Goal: Task Accomplishment & Management: Manage account settings

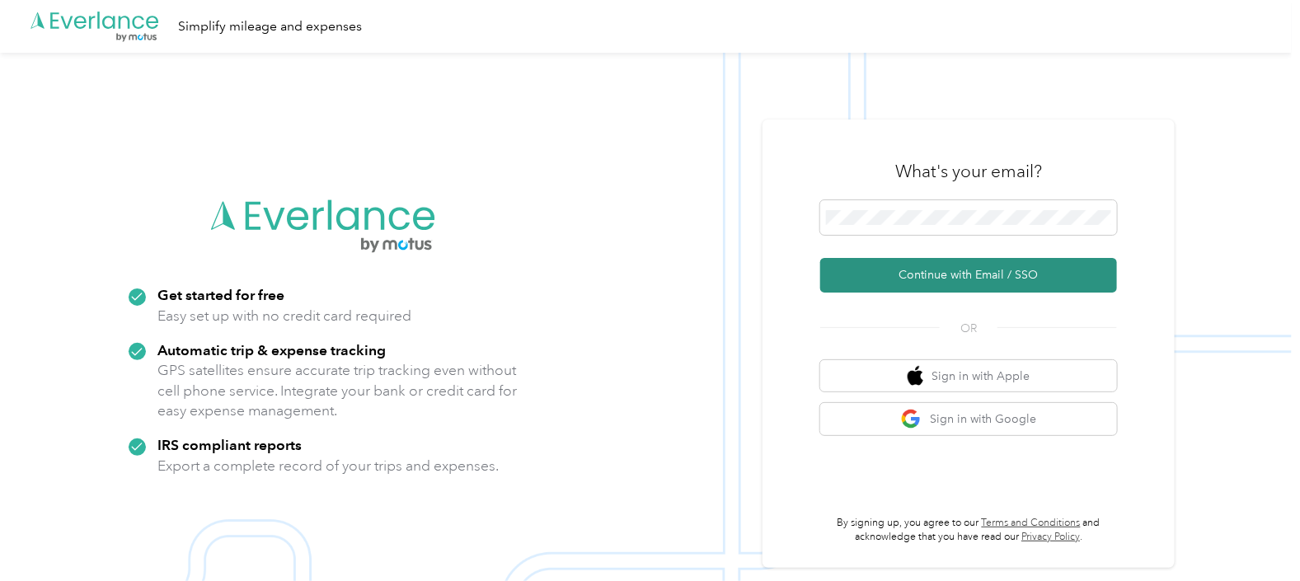
click at [1046, 282] on button "Continue with Email / SSO" at bounding box center [968, 275] width 297 height 35
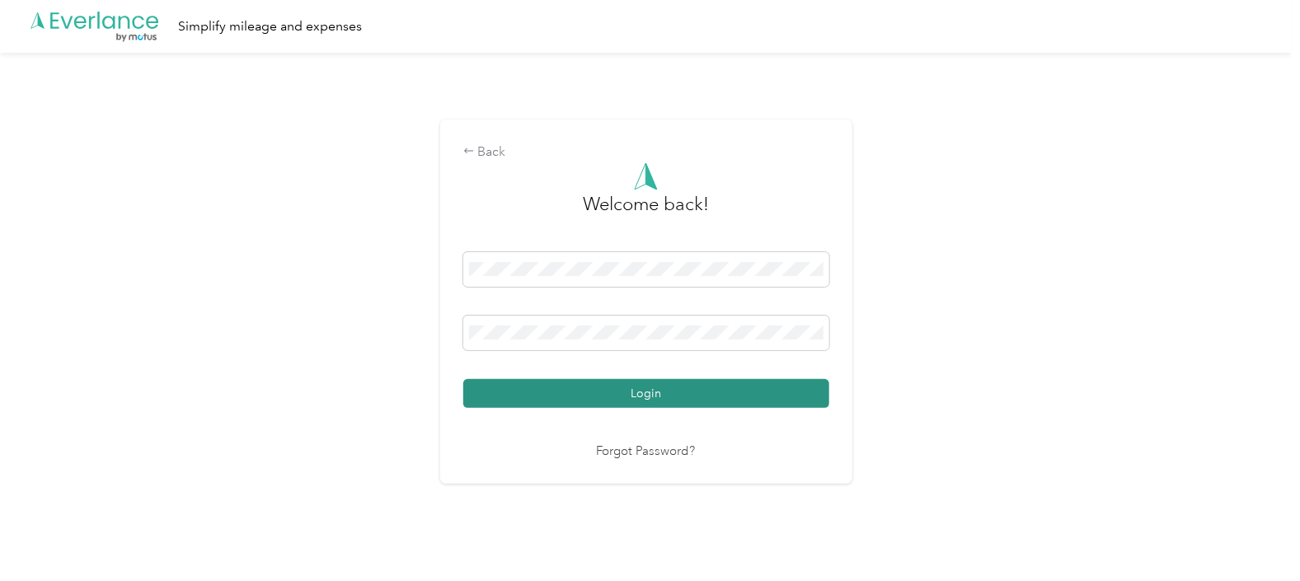
click at [627, 404] on button "Login" at bounding box center [646, 393] width 366 height 29
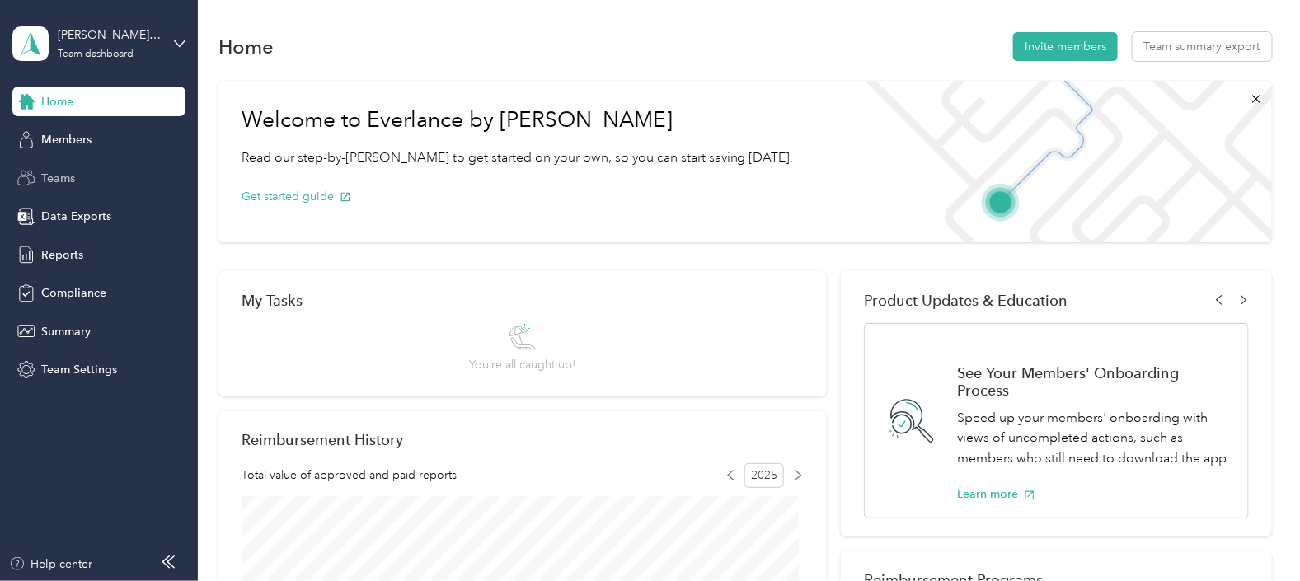
click at [66, 170] on span "Teams" at bounding box center [58, 178] width 34 height 17
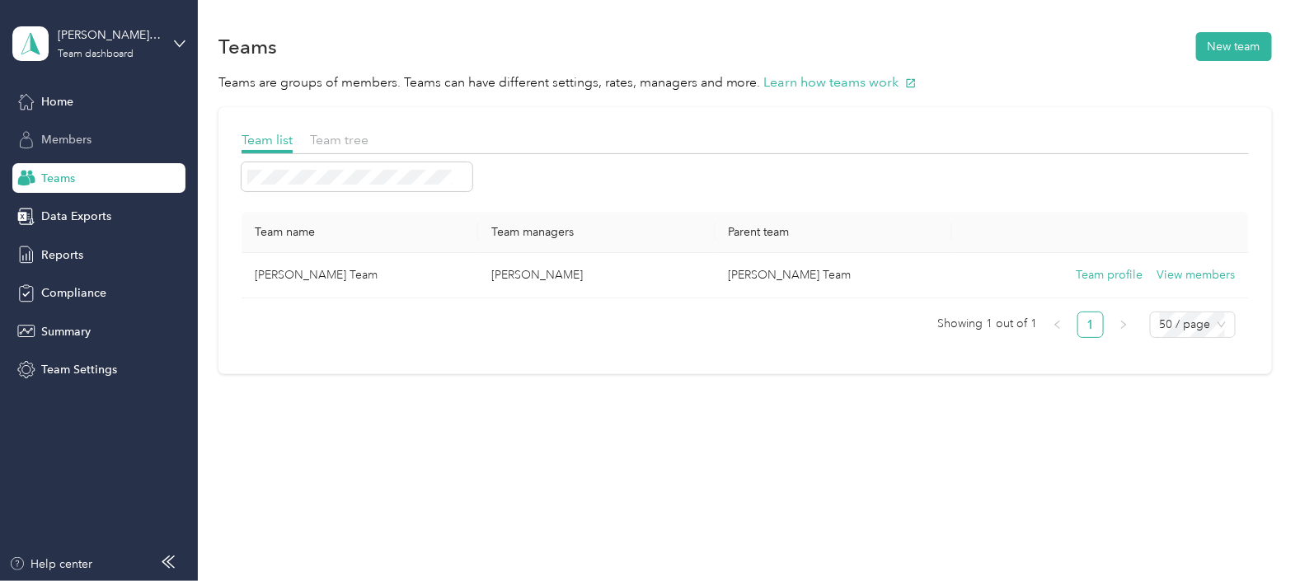
click at [47, 139] on span "Members" at bounding box center [66, 139] width 50 height 17
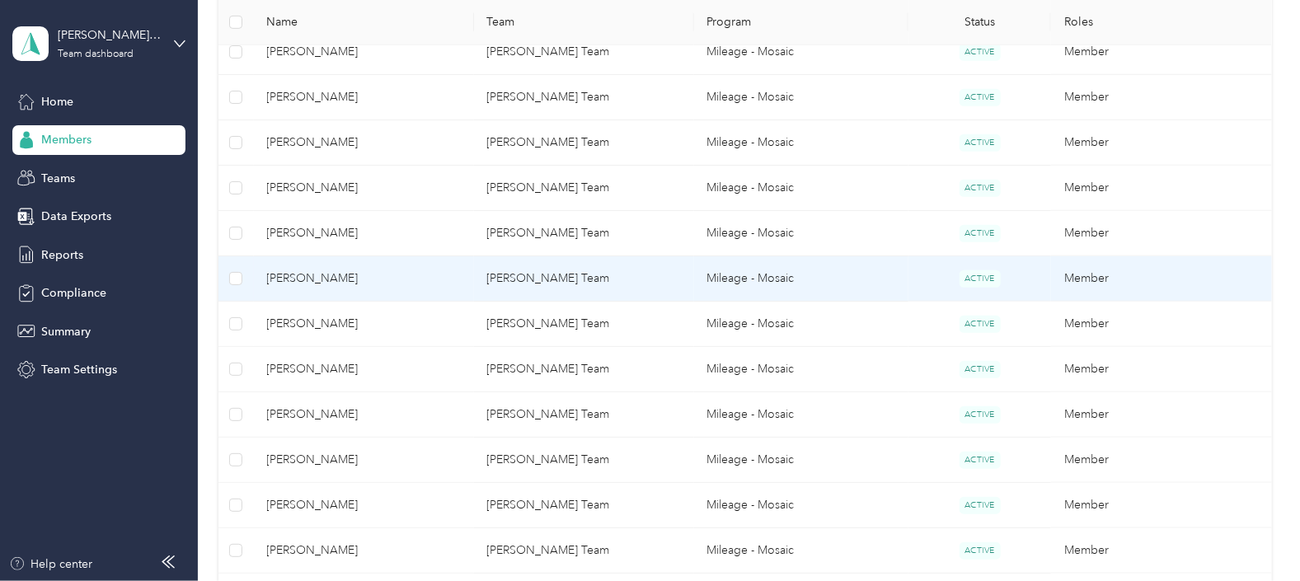
scroll to position [515, 0]
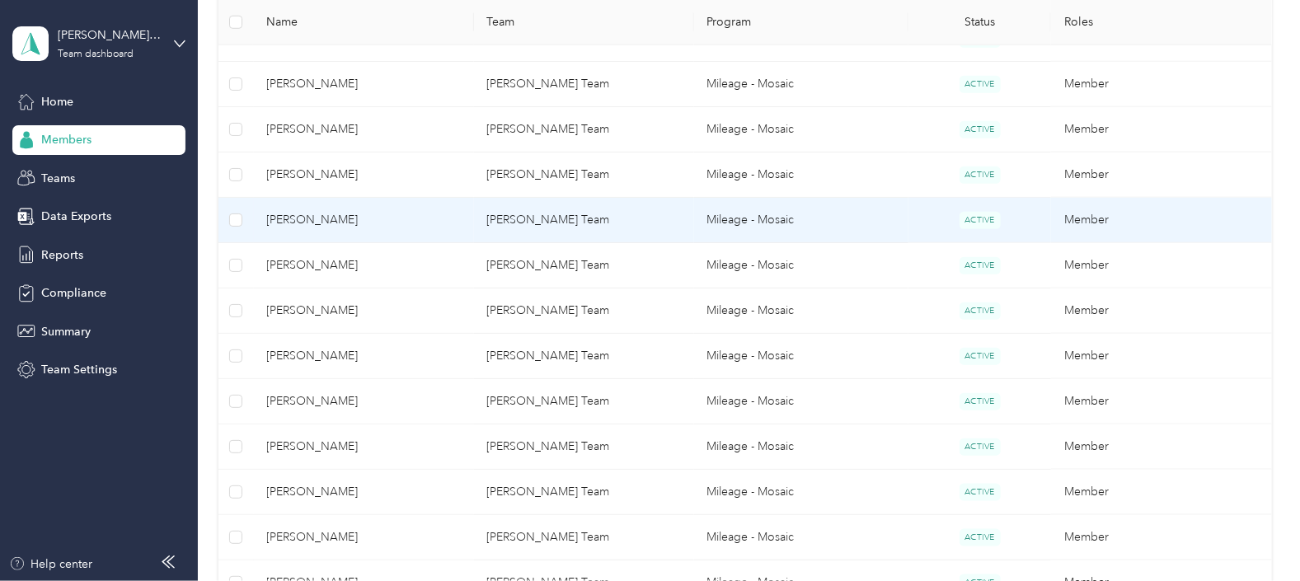
click at [312, 223] on span "[PERSON_NAME]" at bounding box center [364, 220] width 194 height 18
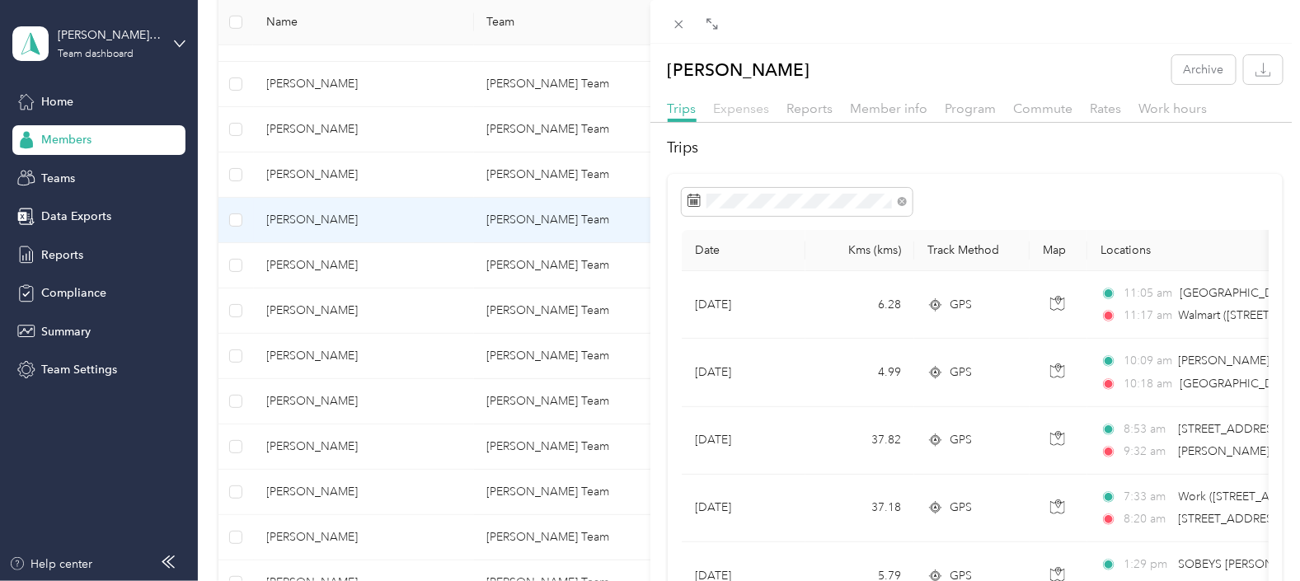
click at [739, 111] on span "Expenses" at bounding box center [742, 109] width 56 height 16
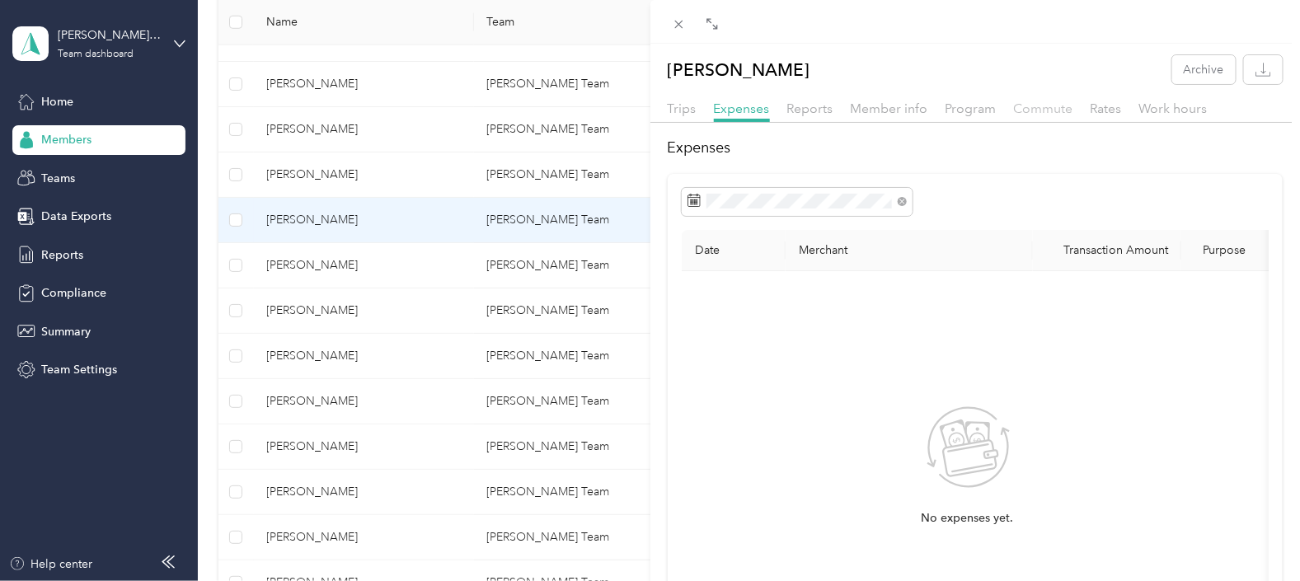
click at [1049, 111] on span "Commute" at bounding box center [1043, 109] width 59 height 16
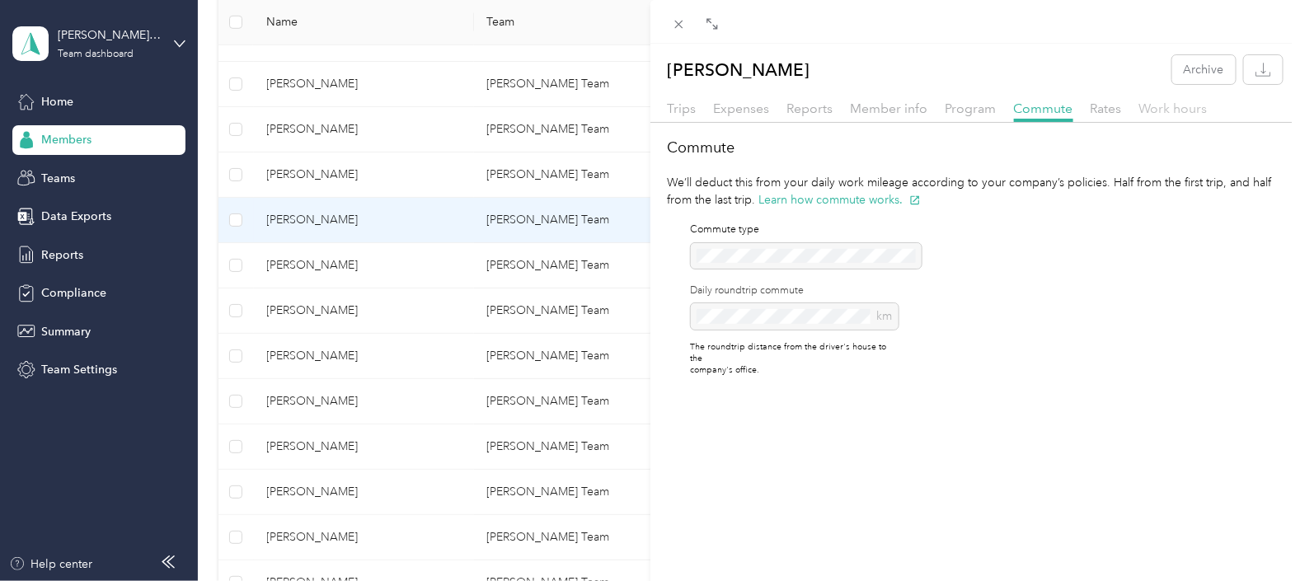
click at [1185, 107] on span "Work hours" at bounding box center [1173, 109] width 68 height 16
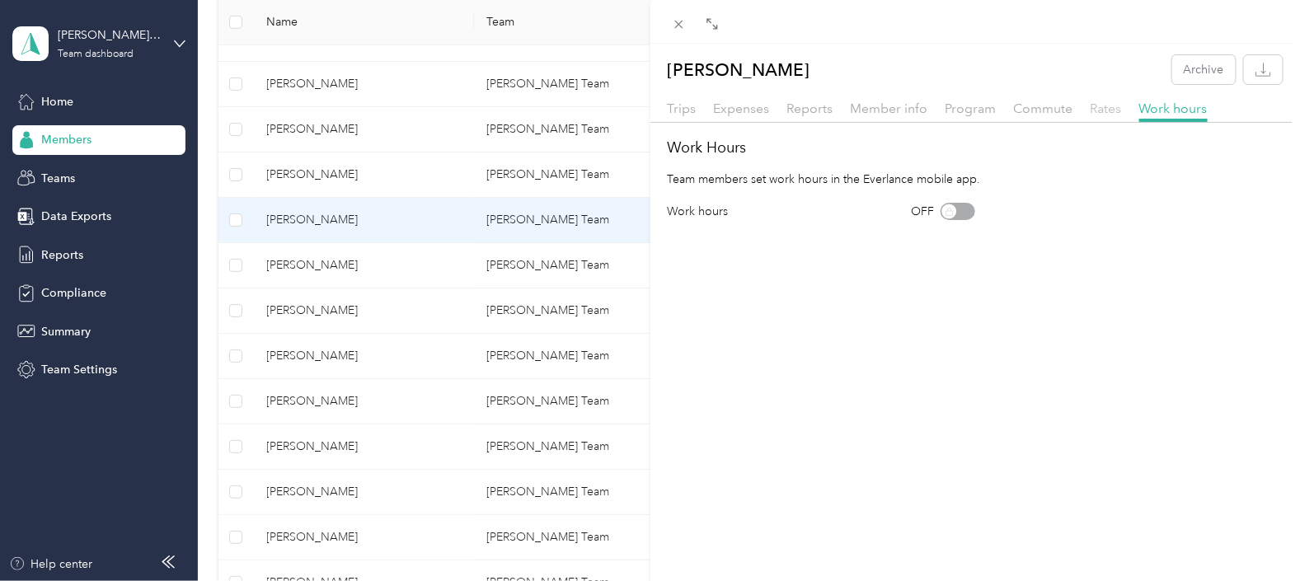
click at [1103, 111] on span "Rates" at bounding box center [1106, 109] width 31 height 16
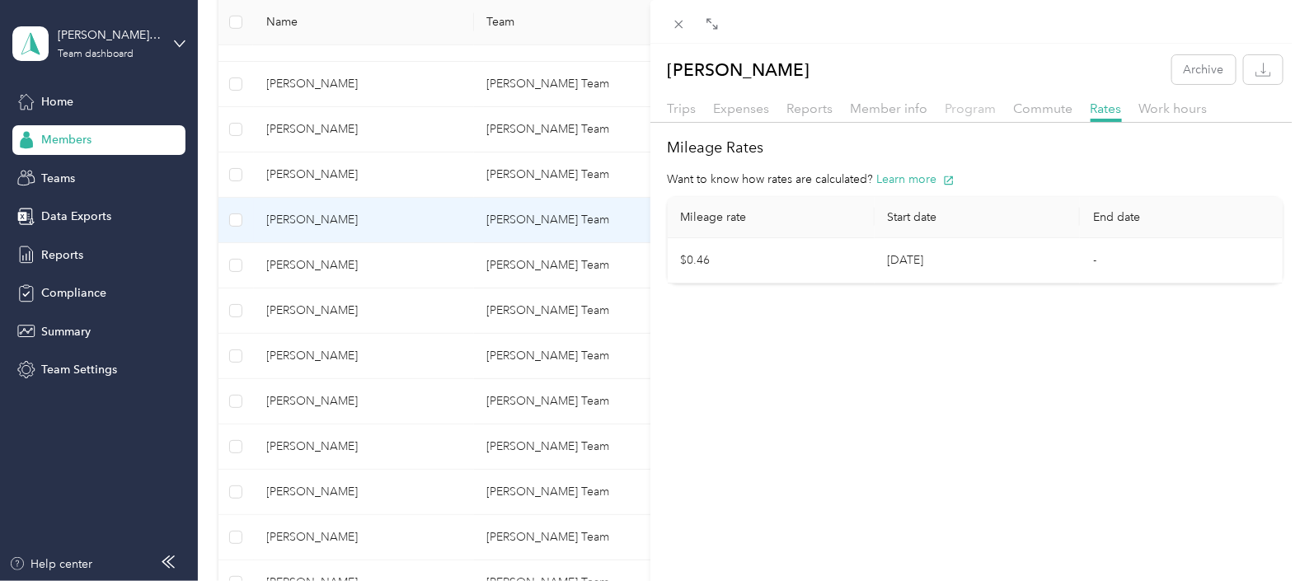
click at [961, 113] on span "Program" at bounding box center [971, 109] width 51 height 16
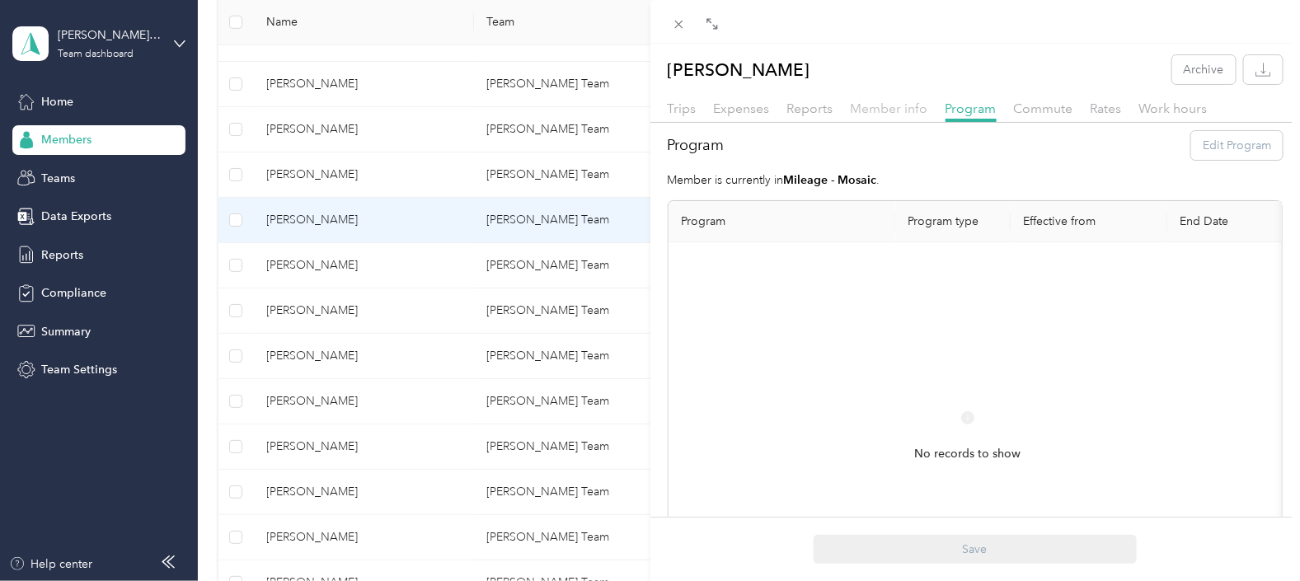
click at [885, 107] on span "Member info" at bounding box center [889, 109] width 77 height 16
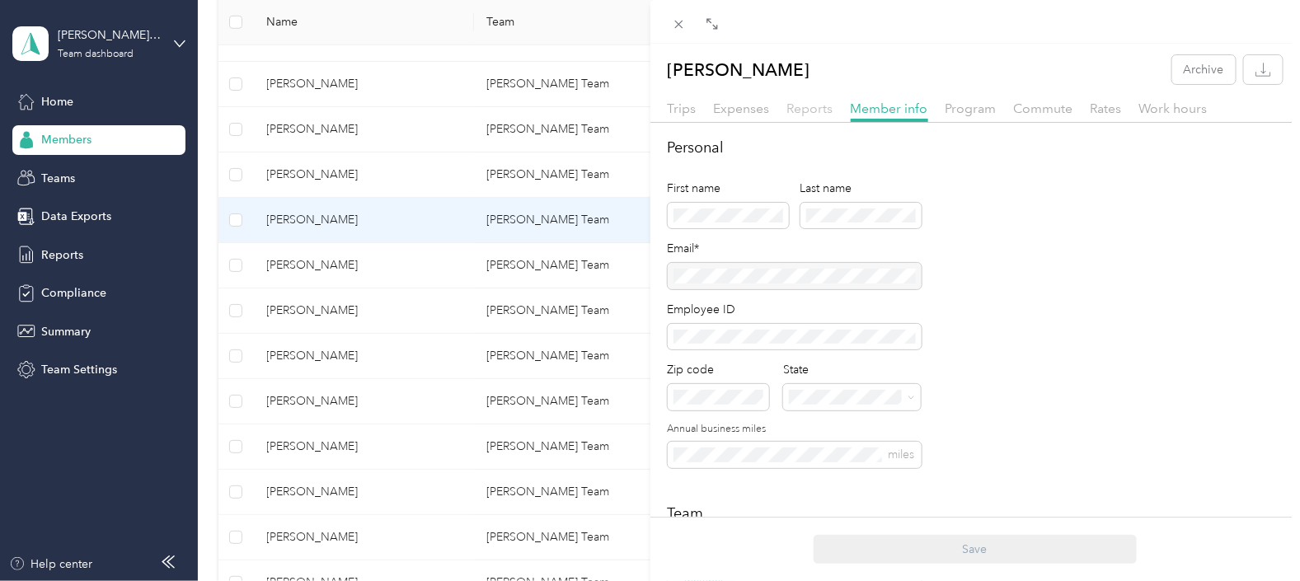
click at [807, 113] on span "Reports" at bounding box center [810, 109] width 46 height 16
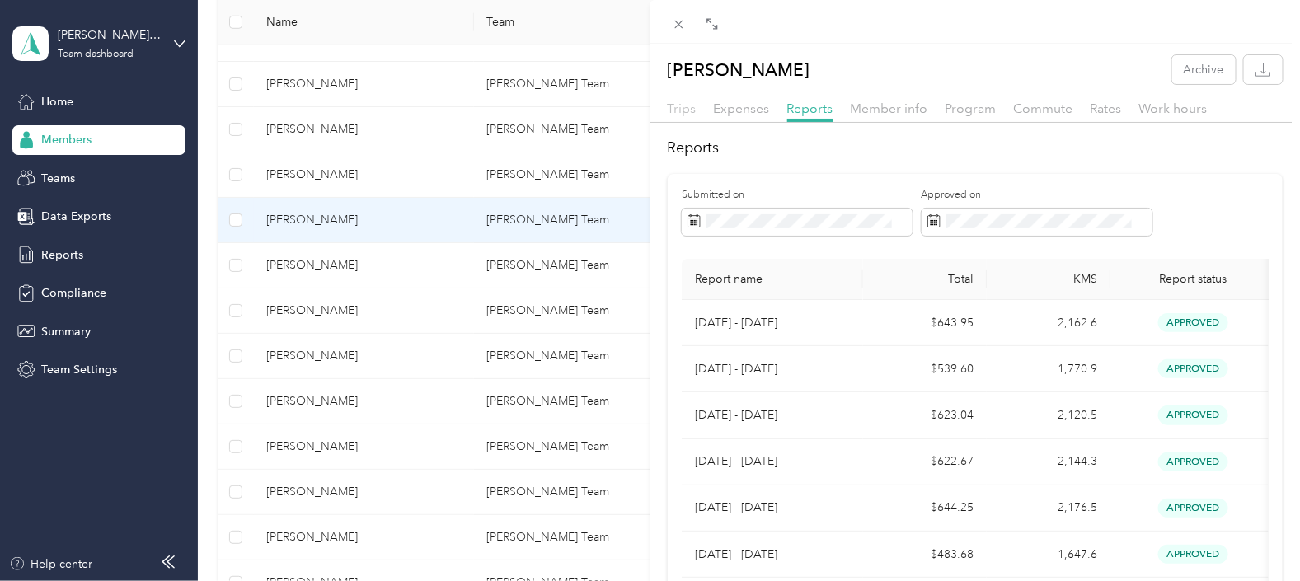
click at [688, 107] on span "Trips" at bounding box center [682, 109] width 29 height 16
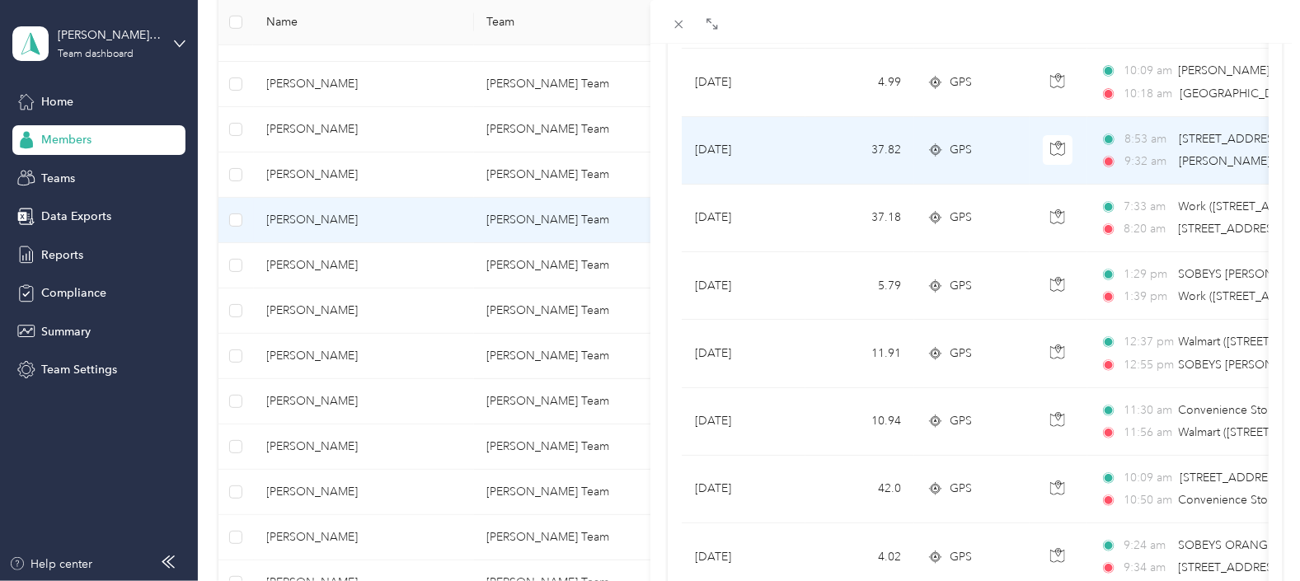
scroll to position [805, 0]
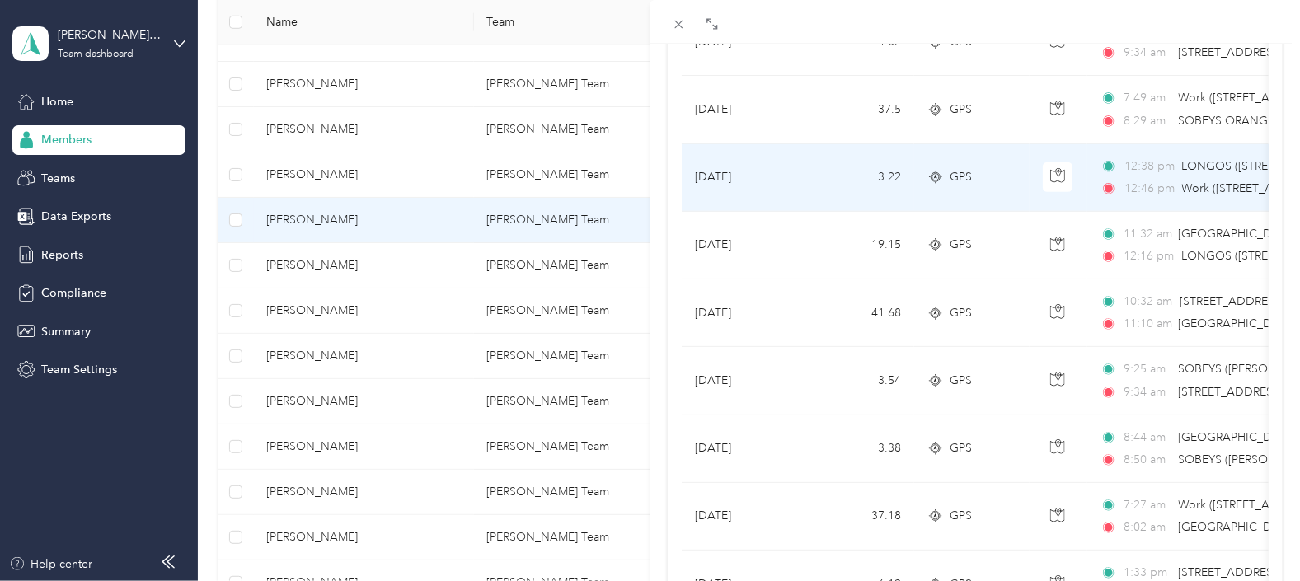
click at [738, 181] on td "[DATE]" at bounding box center [744, 178] width 124 height 68
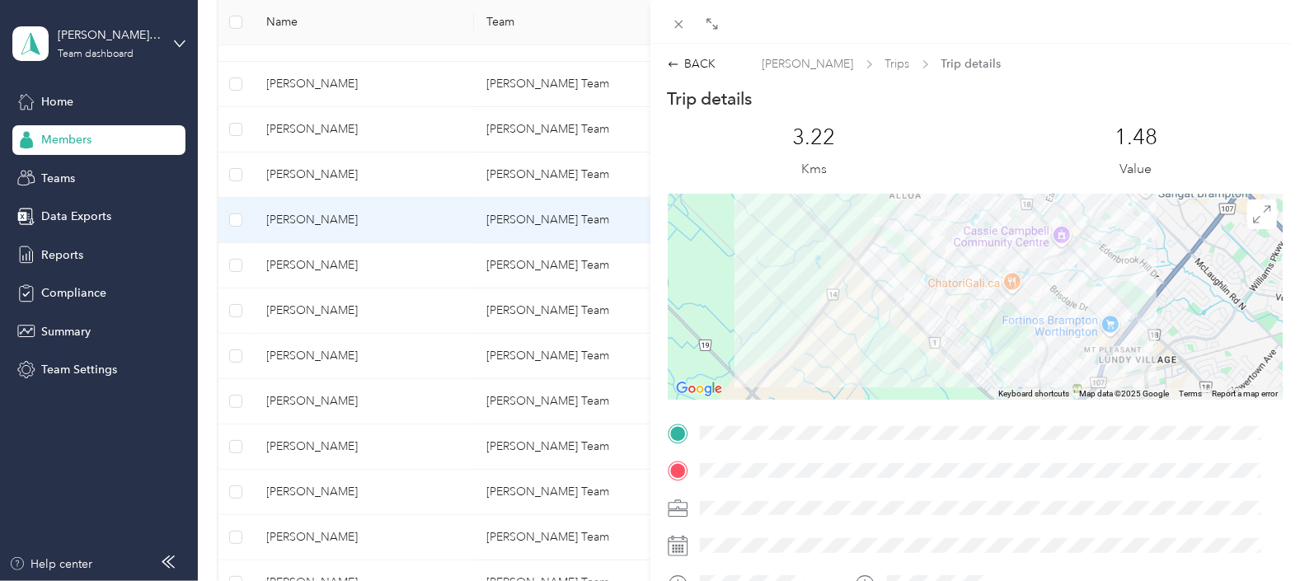
click at [706, 56] on div "Expand" at bounding box center [712, 47] width 51 height 29
click at [679, 66] on div "BACK" at bounding box center [692, 63] width 49 height 17
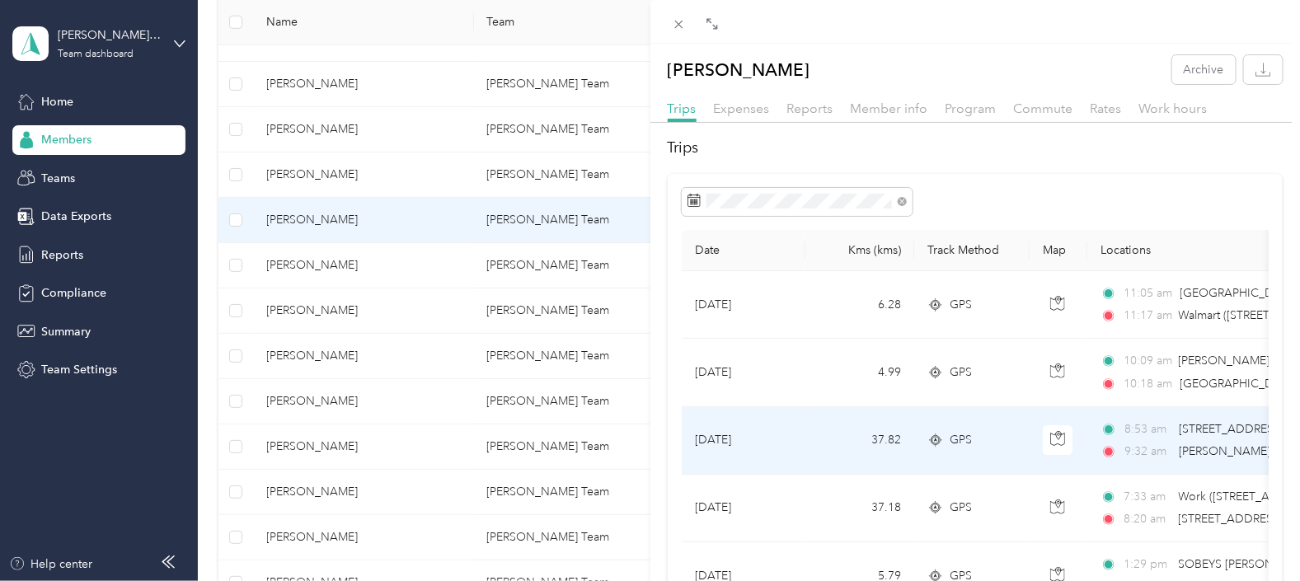
click at [970, 454] on td "GPS" at bounding box center [971, 441] width 115 height 68
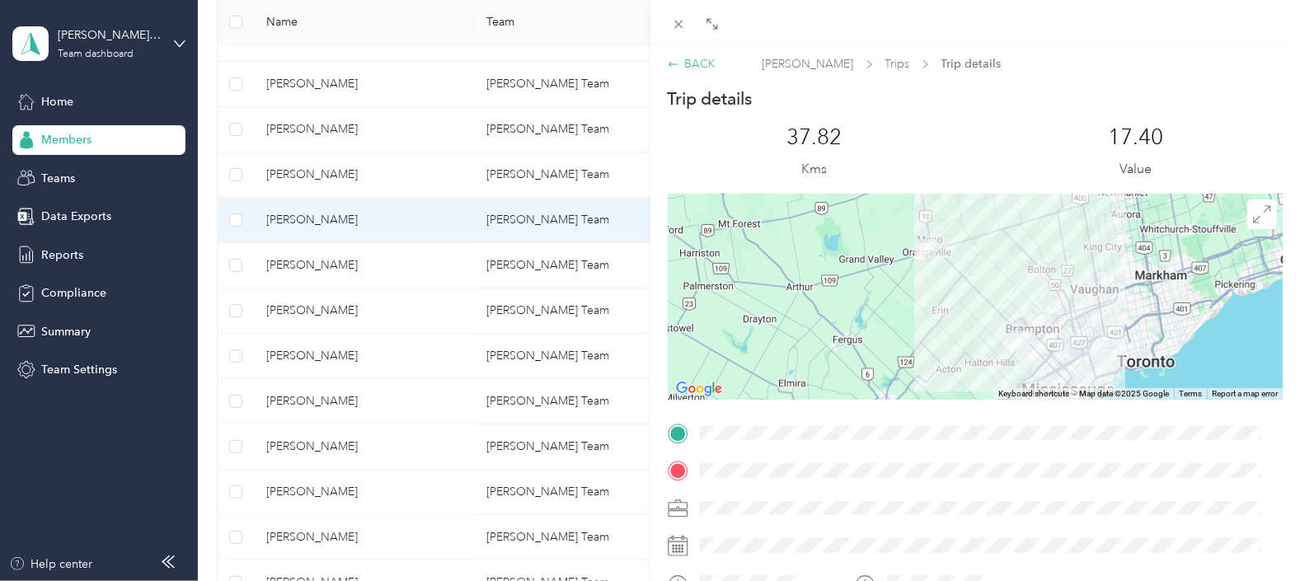
click at [684, 63] on div "BACK" at bounding box center [692, 63] width 49 height 17
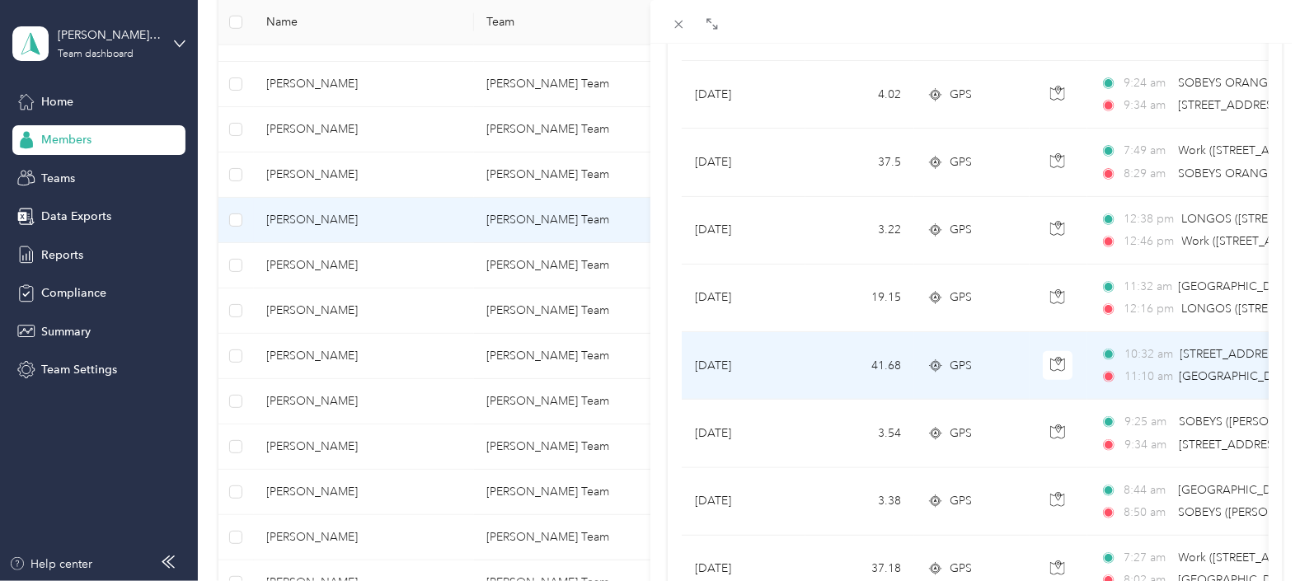
scroll to position [721, 0]
